Goal: Check status: Check status

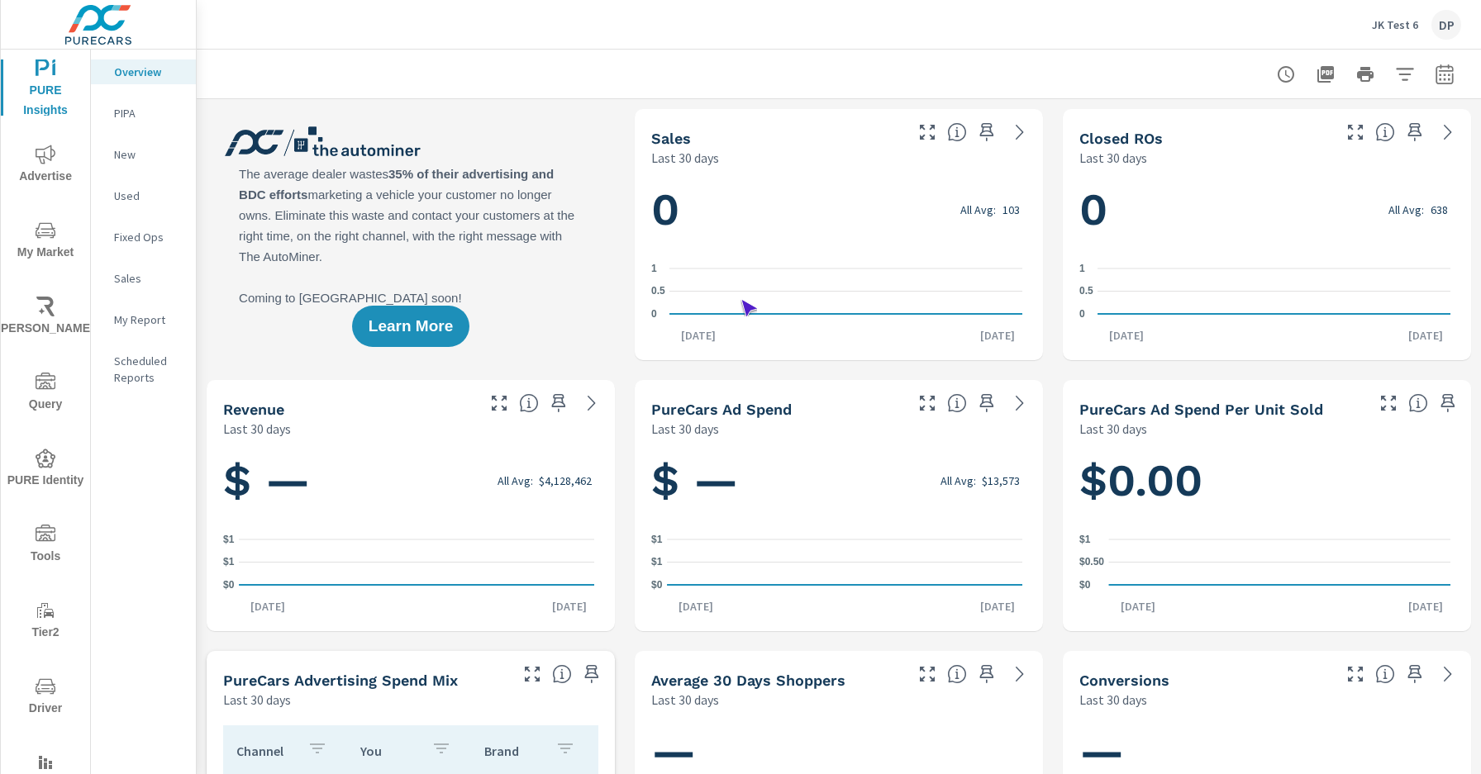
click at [42, 697] on span "Driver" at bounding box center [45, 698] width 79 height 42
